Goal: Task Accomplishment & Management: Complete application form

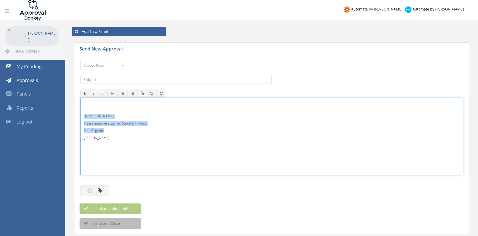
click at [80, 109] on div "Hi Rob, Please approve attached Supplier Invoice. Kind Regards Pam Walker" at bounding box center [271, 136] width 383 height 77
click at [80, 61] on select "Choose Panel Alarm Credits RG - 3 NZ Utilities Cable and SAI Global NZ Alarms-1…" at bounding box center [103, 65] width 46 height 9
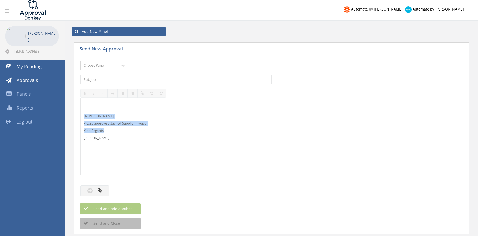
select select "9680"
click option "Alarm Suppliers - 2" at bounding box center [0, 0] width 0 height 0
click at [139, 80] on input "text" at bounding box center [175, 79] width 191 height 9
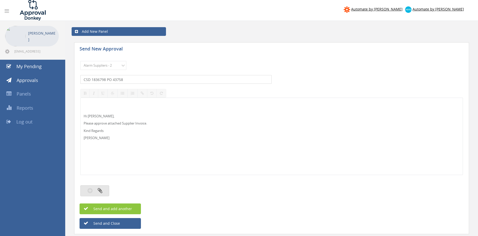
type input "CSD 1836798 PO 43758"
click at [102, 191] on icon "button" at bounding box center [100, 190] width 5 height 6
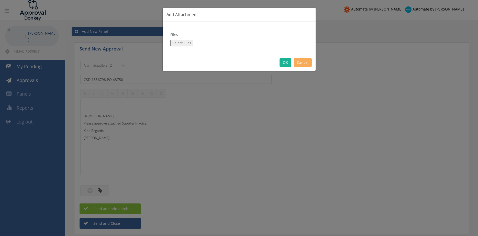
click at [186, 43] on button "Select Files" at bounding box center [181, 43] width 23 height 7
type input "C:\fakepath\CSD 1836798 07.10.25 PO 43758.pdf"
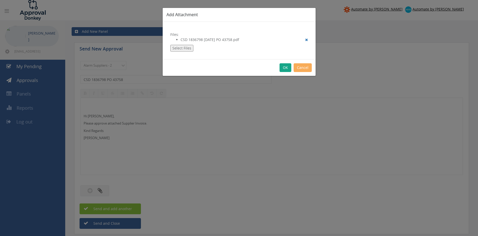
click at [284, 68] on button "OK" at bounding box center [286, 67] width 12 height 9
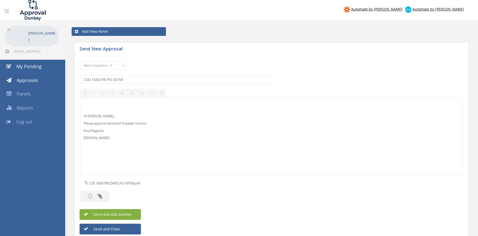
click at [127, 214] on span "Send and add another" at bounding box center [107, 214] width 50 height 5
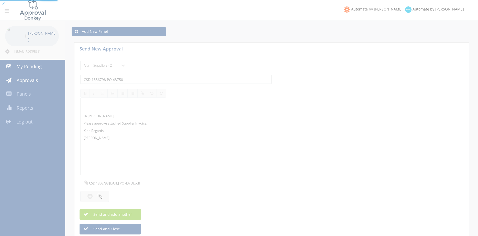
select select
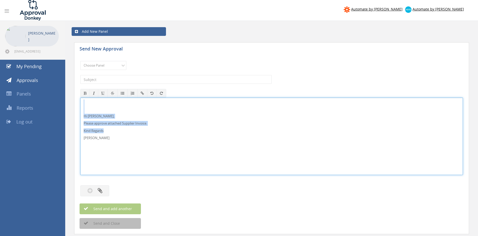
drag, startPoint x: 76, startPoint y: 120, endPoint x: 93, endPoint y: 117, distance: 17.2
click at [80, 104] on div "Hi Rob, Please approve attached Supplier Invoice. Kind Regards Pam Walker" at bounding box center [271, 136] width 383 height 77
copy div "Hi Rob, Please approve attached Supplier Invoice. Kind Regards"
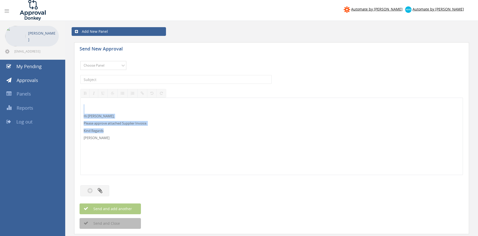
click at [80, 61] on select "Choose Panel Alarm Credits RG - 3 NZ Utilities Cable and SAI Global NZ Alarms-1…" at bounding box center [103, 65] width 46 height 9
select select "9680"
click option "Alarm Suppliers - 2" at bounding box center [0, 0] width 0 height 0
drag, startPoint x: 146, startPoint y: 80, endPoint x: 148, endPoint y: 78, distance: 2.9
click at [146, 79] on input "text" at bounding box center [175, 79] width 191 height 9
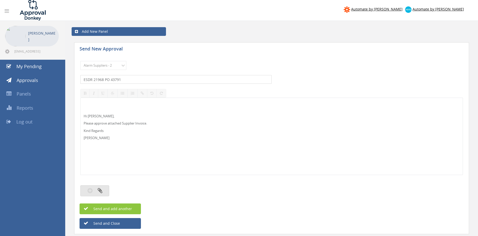
type input "ESDR 21968 PO 43791"
click at [105, 191] on button "button" at bounding box center [94, 190] width 29 height 11
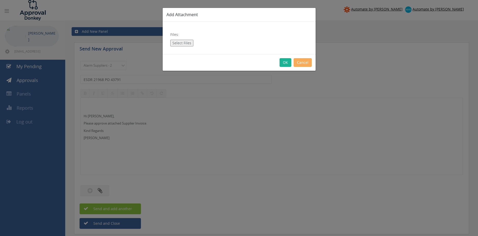
click at [188, 44] on button "Select Files" at bounding box center [181, 43] width 23 height 7
type input "C:\fakepath\ESDR 21968 09.10.25 PO 43791.pdf"
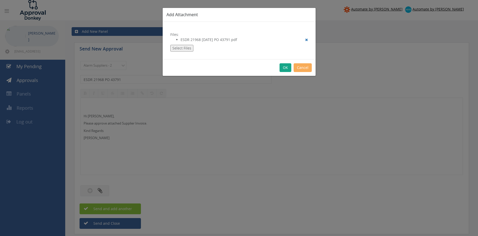
click at [288, 68] on button "OK" at bounding box center [286, 67] width 12 height 9
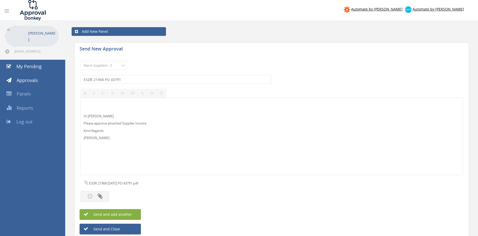
click at [130, 213] on span "Send and add another" at bounding box center [107, 214] width 50 height 5
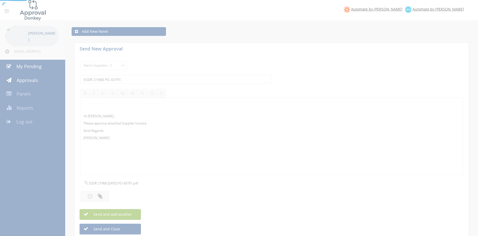
select select
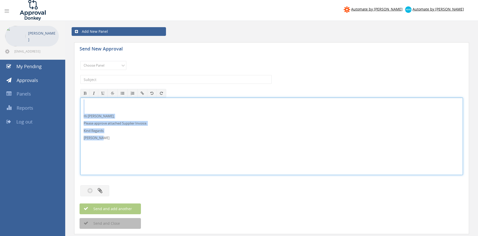
drag, startPoint x: 110, startPoint y: 141, endPoint x: 66, endPoint y: 101, distance: 59.1
click at [80, 101] on div "Hi Rob, Please approve attached Supplier Invoice. Kind Regards Pam Walker" at bounding box center [271, 136] width 383 height 77
copy div "Hi Rob, Please approve attached Supplier Invoice. Kind Regards Pam Walker"
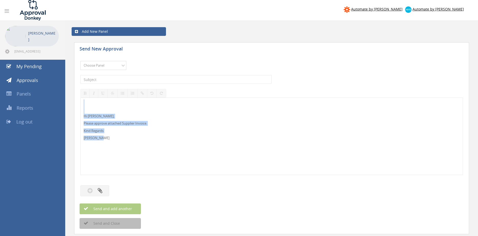
click at [80, 61] on select "Choose Panel Alarm Credits RG - 3 NZ Utilities Cable and SAI Global NZ Alarms-1…" at bounding box center [103, 65] width 46 height 9
select select "9680"
click option "Alarm Suppliers - 2" at bounding box center [0, 0] width 0 height 0
click at [144, 80] on input "text" at bounding box center [175, 79] width 191 height 9
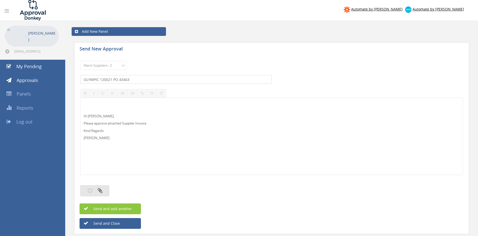
type input "OLYMPIC 120021 PO 43463"
click at [108, 187] on button "button" at bounding box center [94, 190] width 29 height 11
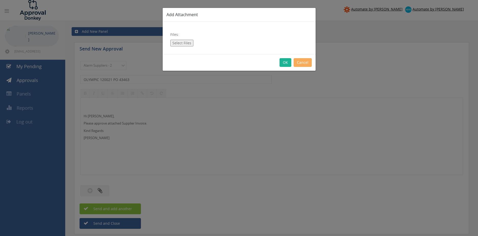
click at [187, 39] on div "Files: Select Files" at bounding box center [239, 38] width 153 height 32
click at [184, 43] on button "Select Files" at bounding box center [181, 43] width 23 height 7
type input "C:\fakepath\OLYMPIC 120021 15.09.25 PO 43463.pdf"
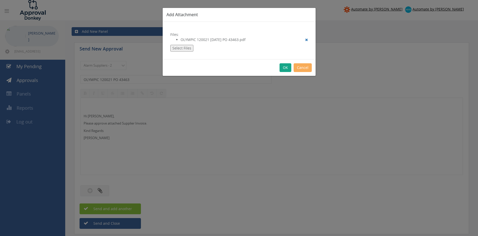
click at [288, 67] on button "OK" at bounding box center [286, 67] width 12 height 9
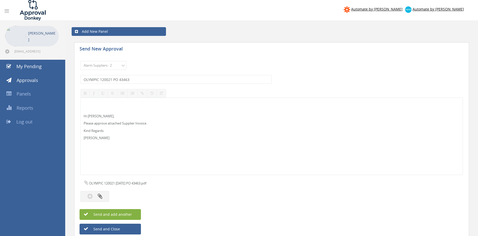
click at [133, 214] on button "Send and add another" at bounding box center [110, 214] width 61 height 11
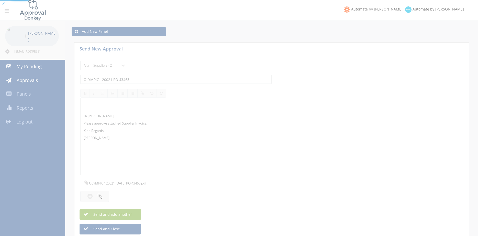
select select
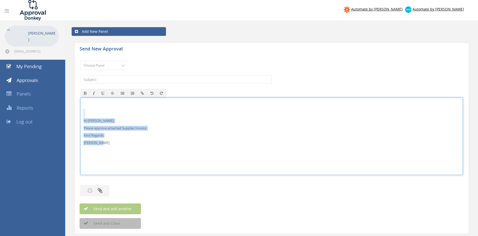
drag, startPoint x: 114, startPoint y: 144, endPoint x: 69, endPoint y: 113, distance: 54.6
click at [80, 113] on div "Hi Rob, Please approve attached Supplier Invoice. Kind Regards Pam Walker" at bounding box center [271, 136] width 383 height 77
copy div "Hi Rob, Please approve attached Supplier Invoice. Kind Regards Pam Walker"
click at [80, 61] on select "Choose Panel Alarm Credits RG - 3 NZ Utilities Cable and SAI Global NZ Alarms-1…" at bounding box center [103, 65] width 46 height 9
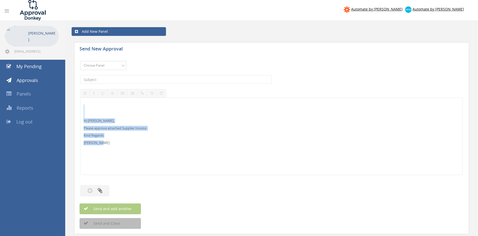
select select "9680"
click option "Alarm Suppliers - 2" at bounding box center [0, 0] width 0 height 0
click at [138, 78] on input "text" at bounding box center [175, 79] width 191 height 9
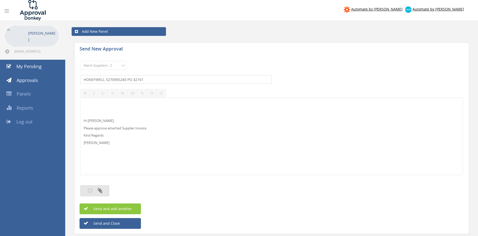
type input "HONEYWELL 5270905240 PO 42161"
click at [106, 188] on button "button" at bounding box center [94, 190] width 29 height 11
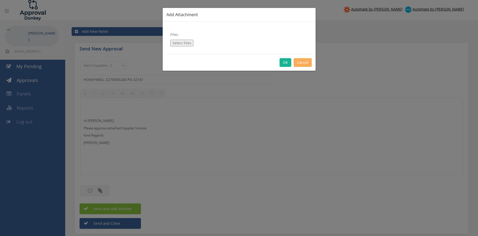
click at [184, 42] on button "Select Files" at bounding box center [181, 43] width 23 height 7
type input "C:\fakepath\HONEYWELL 5270905240 10.09.25 PO 42161.pdf"
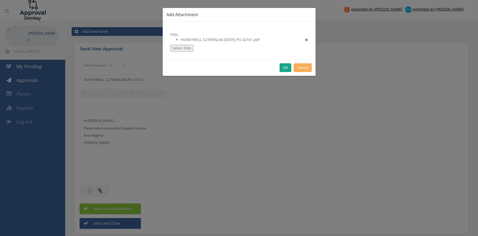
click at [286, 69] on button "OK" at bounding box center [286, 67] width 12 height 9
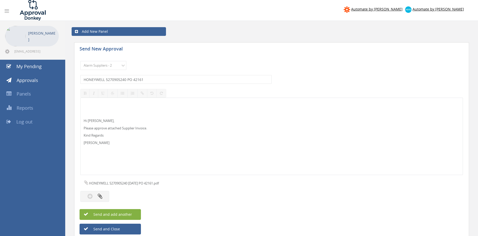
click at [135, 216] on button "Send and add another" at bounding box center [110, 214] width 61 height 11
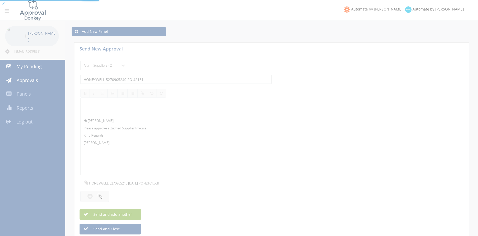
select select
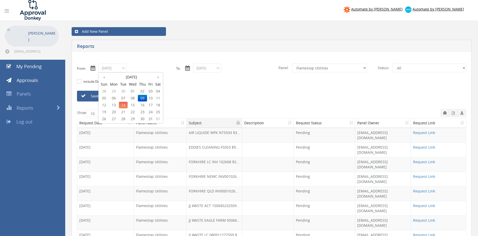
select select "number:9744"
click at [134, 92] on span "01" at bounding box center [133, 91] width 10 height 7
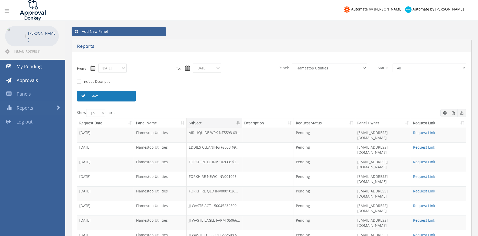
click at [122, 97] on link "Save" at bounding box center [106, 96] width 59 height 11
click at [119, 69] on input "[DATE]" at bounding box center [113, 67] width 28 height 9
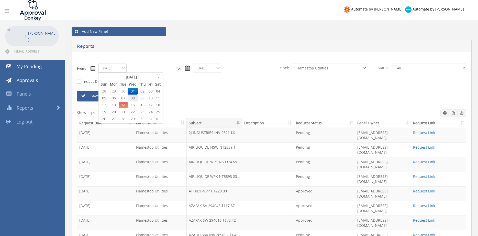
click at [134, 97] on span "08" at bounding box center [133, 98] width 10 height 7
type input "[DATE]"
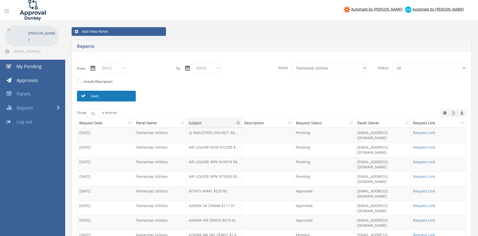
click at [122, 91] on link "Save" at bounding box center [106, 96] width 59 height 11
click at [117, 70] on input "[DATE]" at bounding box center [113, 67] width 28 height 9
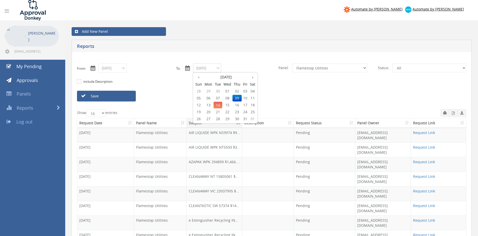
click at [206, 69] on input "[DATE]" at bounding box center [207, 67] width 28 height 9
click at [229, 98] on span "08" at bounding box center [227, 98] width 10 height 7
type input "[DATE]"
click at [292, 63] on select "All Alarm Credits RG - 3 NZ Utilities Cable and SAI Global NZ Alarms-1 NZ FX Pa…" at bounding box center [329, 67] width 75 height 9
select select "number:9680"
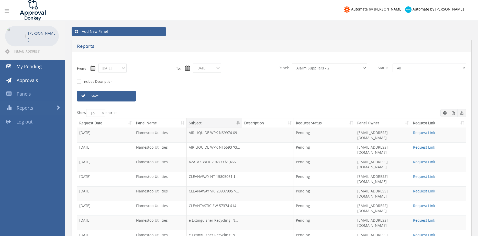
click option "Alarm Suppliers - 2" at bounding box center [0, 0] width 0 height 0
drag, startPoint x: 124, startPoint y: 97, endPoint x: 127, endPoint y: 96, distance: 2.9
click at [124, 97] on link "Save" at bounding box center [106, 96] width 59 height 11
click at [454, 113] on icon "button" at bounding box center [453, 112] width 3 height 3
click at [115, 69] on input "[DATE]" at bounding box center [113, 67] width 28 height 9
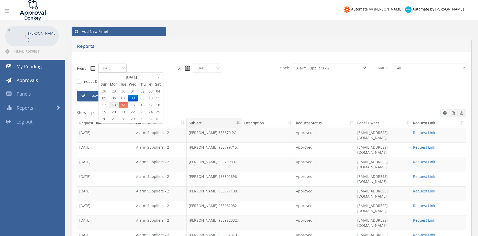
click at [114, 106] on span "13" at bounding box center [114, 105] width 10 height 7
type input "[DATE]"
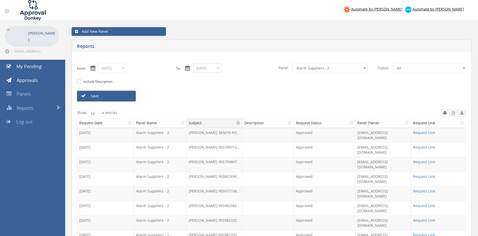
click at [201, 65] on input "[DATE]" at bounding box center [207, 67] width 28 height 9
click at [209, 105] on span "13" at bounding box center [209, 105] width 10 height 7
type input "[DATE]"
click at [126, 97] on link "Save" at bounding box center [106, 96] width 59 height 11
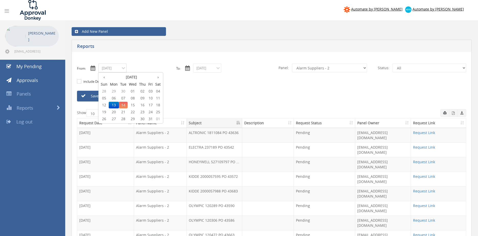
click at [123, 70] on input "[DATE]" at bounding box center [113, 67] width 28 height 9
click at [105, 77] on th "‹" at bounding box center [104, 76] width 9 height 7
click at [151, 99] on span "12" at bounding box center [150, 98] width 7 height 7
type input "[DATE]"
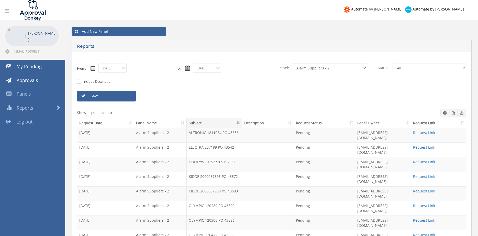
click at [292, 63] on select "All Alarm Credits RG - 3 NZ Utilities Cable and SAI Global NZ Alarms-1 NZ FX Pa…" at bounding box center [329, 67] width 75 height 9
select select "number:9744"
click option "Flamestop Utilities" at bounding box center [0, 0] width 0 height 0
click at [123, 96] on link "Save" at bounding box center [106, 96] width 59 height 11
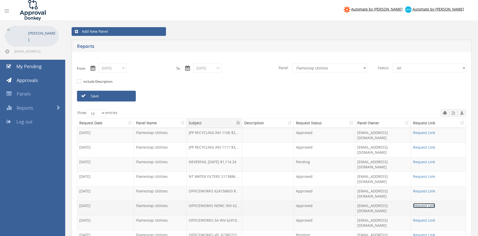
click at [423, 203] on link "Request Link" at bounding box center [424, 205] width 22 height 5
